Goal: Check status: Check status

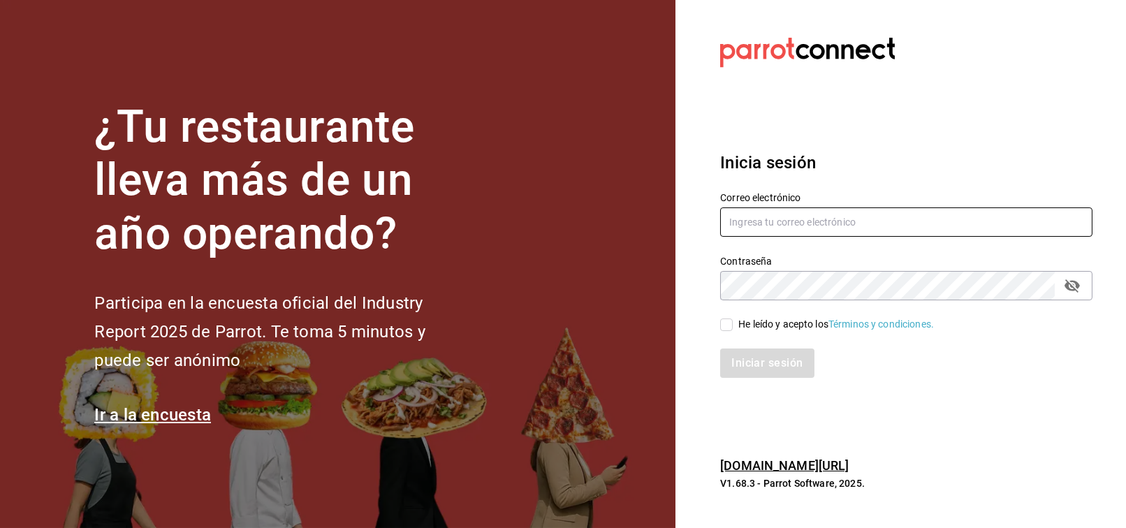
click at [763, 207] on input "text" at bounding box center [906, 221] width 372 height 29
type input "[EMAIL_ADDRESS][PERSON_NAME][DOMAIN_NAME]"
click at [901, 300] on div "He leído y acepto los Términos y condiciones." at bounding box center [897, 316] width 389 height 32
click at [766, 326] on div "He leído y acepto los Términos y condiciones." at bounding box center [836, 324] width 196 height 15
click at [733, 326] on input "He leído y acepto los Términos y condiciones." at bounding box center [726, 325] width 13 height 13
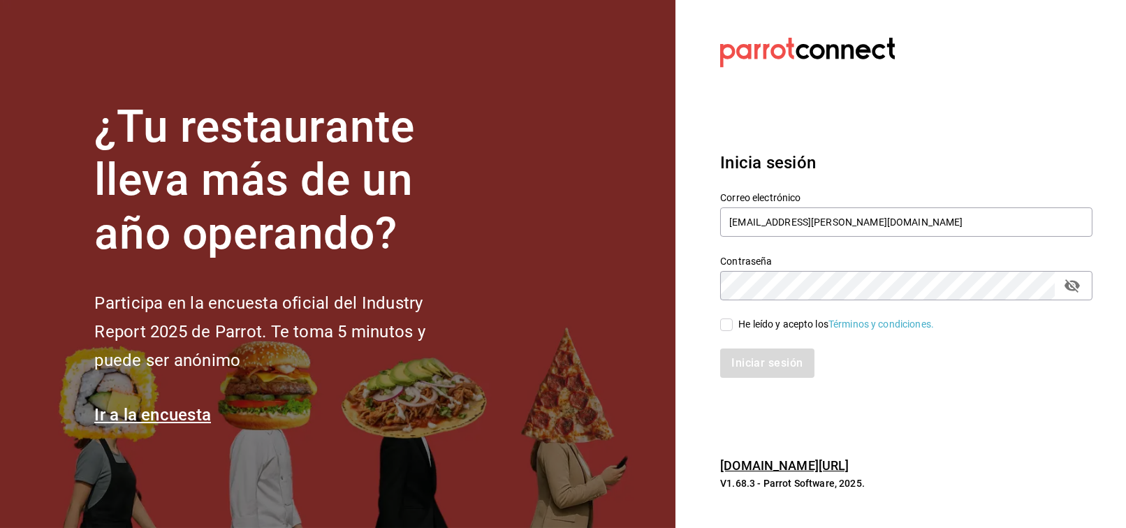
checkbox input "true"
click at [786, 362] on button "Iniciar sesión" at bounding box center [767, 363] width 95 height 29
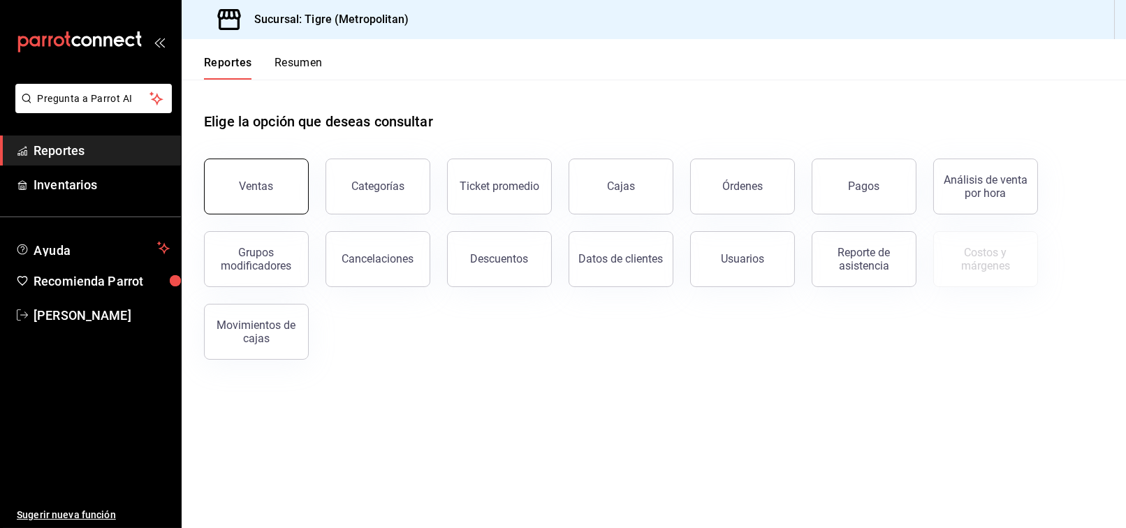
click at [277, 190] on button "Ventas" at bounding box center [256, 187] width 105 height 56
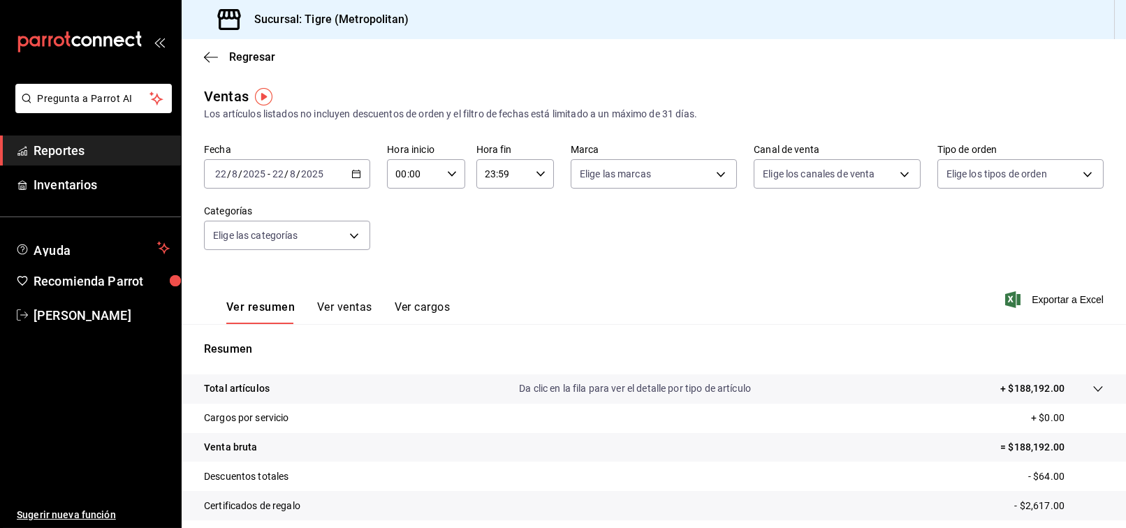
click at [447, 175] on icon "button" at bounding box center [452, 174] width 10 height 10
click at [406, 275] on span "02" at bounding box center [404, 276] width 16 height 11
type input "02:00"
click at [918, 282] on div at bounding box center [563, 264] width 1126 height 528
